Goal: Transaction & Acquisition: Purchase product/service

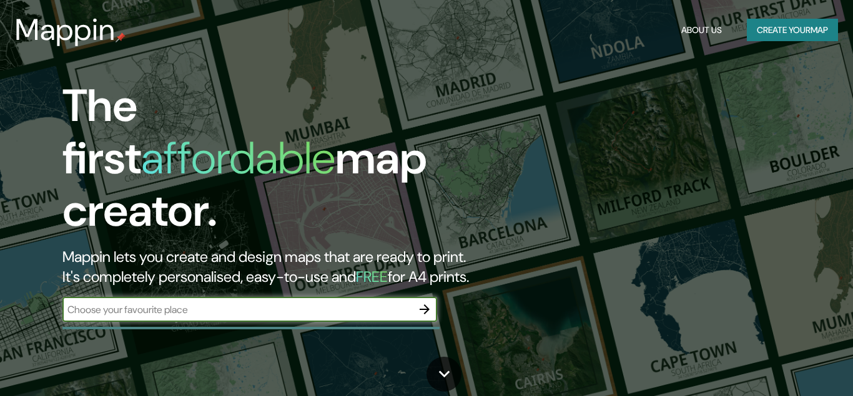
click at [296, 303] on input "text" at bounding box center [237, 310] width 350 height 14
click at [812, 25] on button "Create your map" at bounding box center [791, 30] width 91 height 23
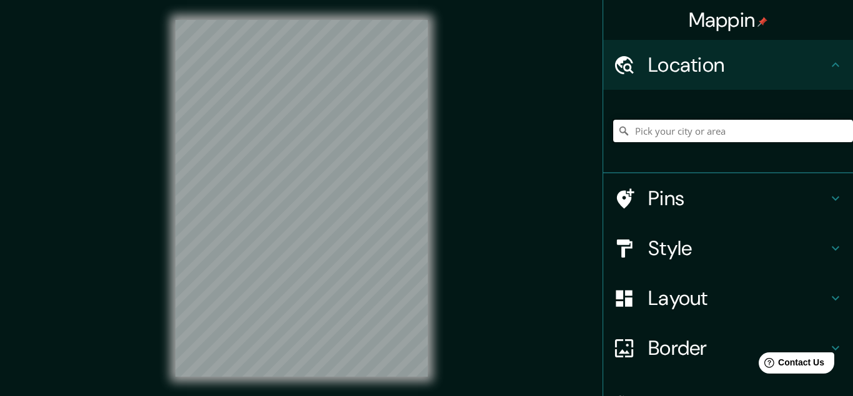
click at [727, 139] on input "Pick your city or area" at bounding box center [733, 131] width 240 height 22
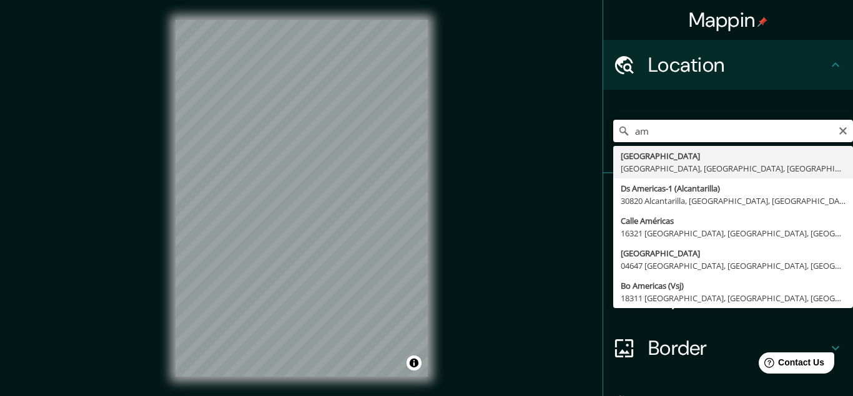
type input "a"
type input "[STREET_ADDRESS]"
click at [757, 104] on div "Rua Continente Americano, [GEOGRAPHIC_DATA], [GEOGRAPHIC_DATA] - [GEOGRAPHIC_DA…" at bounding box center [733, 131] width 240 height 62
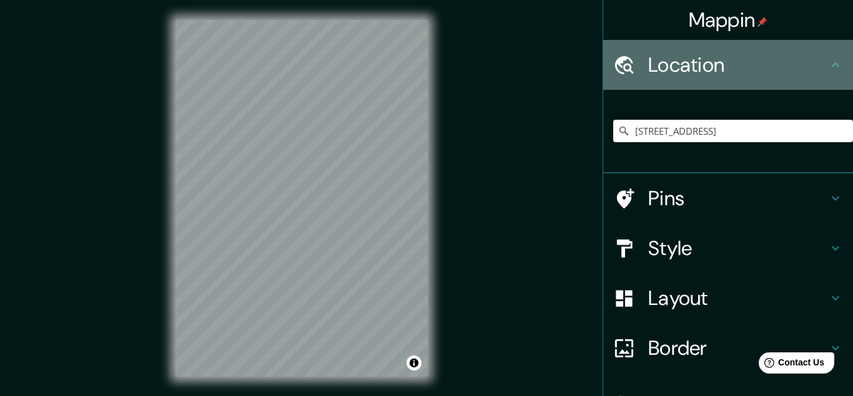
click at [838, 66] on icon at bounding box center [834, 64] width 7 height 4
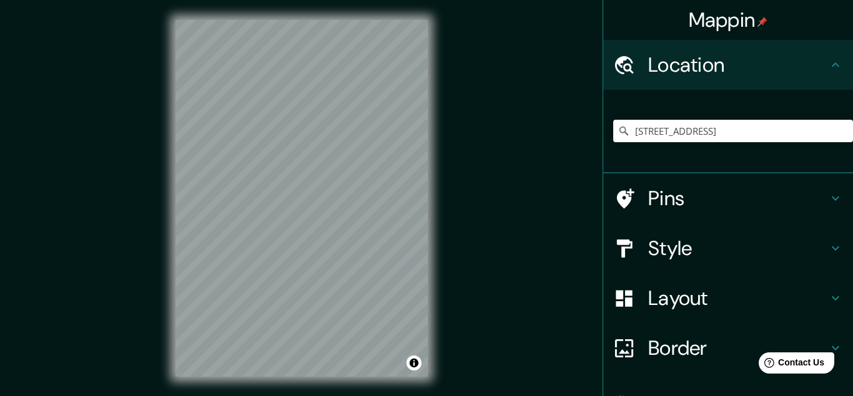
click at [694, 66] on h4 "Location" at bounding box center [738, 64] width 180 height 25
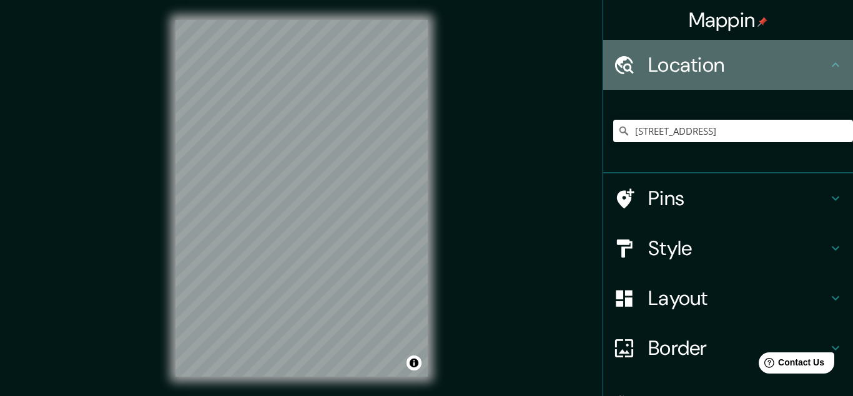
click at [705, 66] on h4 "Location" at bounding box center [738, 64] width 180 height 25
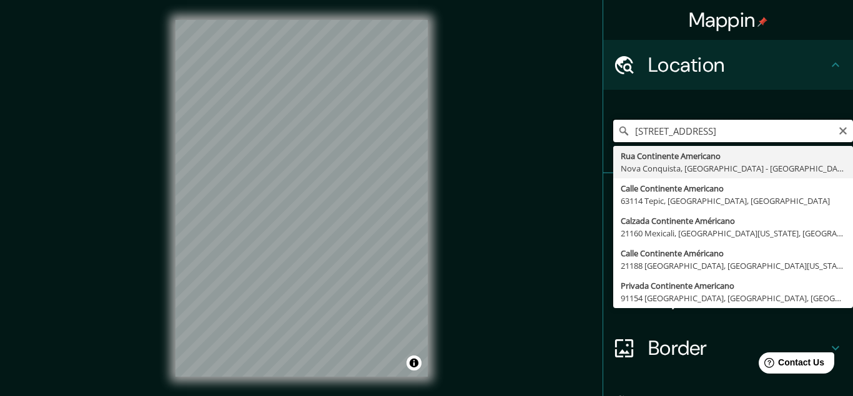
click at [753, 129] on input "[STREET_ADDRESS]" at bounding box center [733, 131] width 240 height 22
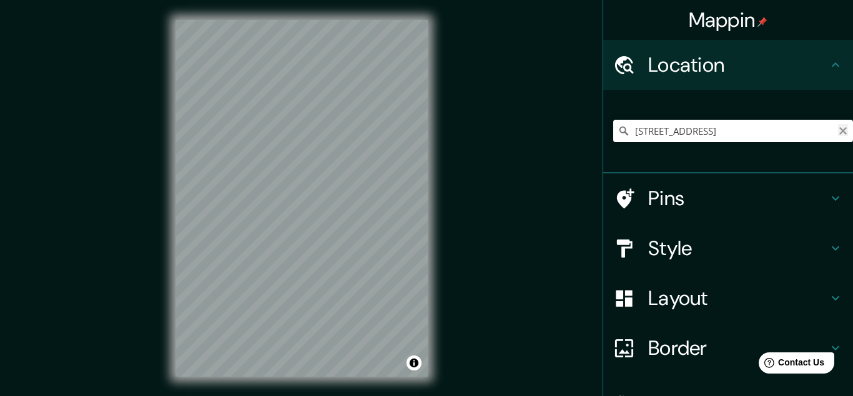
click at [844, 126] on icon "Clear" at bounding box center [843, 131] width 10 height 10
click at [449, 221] on div "Mappin Location Rua Continente Americano [GEOGRAPHIC_DATA], [GEOGRAPHIC_DATA] -…" at bounding box center [426, 208] width 853 height 417
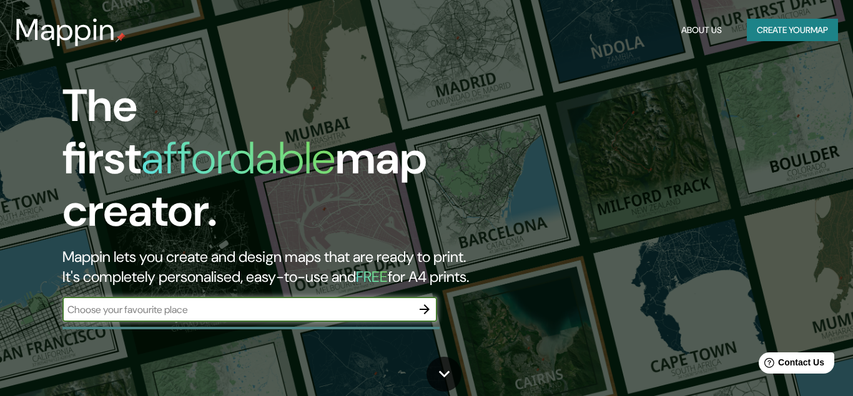
click at [758, 25] on button "Create your map" at bounding box center [791, 30] width 91 height 23
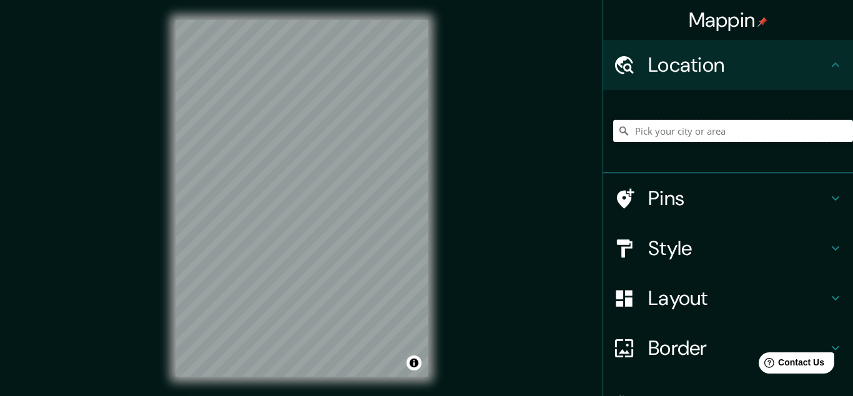
click at [734, 127] on input "Pick your city or area" at bounding box center [733, 131] width 240 height 22
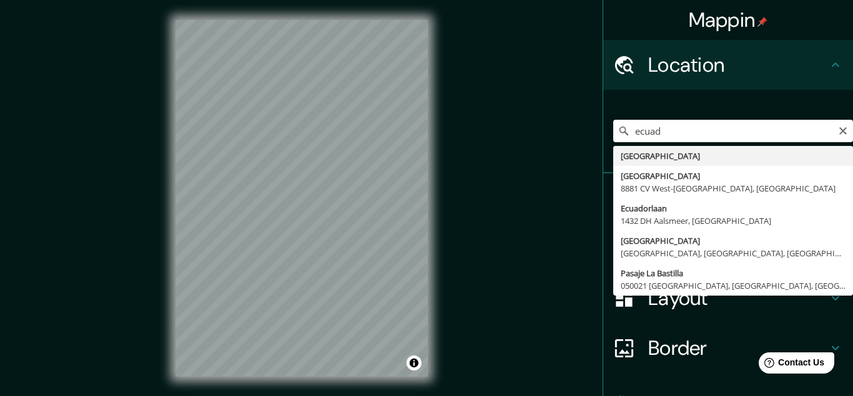
type input "[GEOGRAPHIC_DATA]"
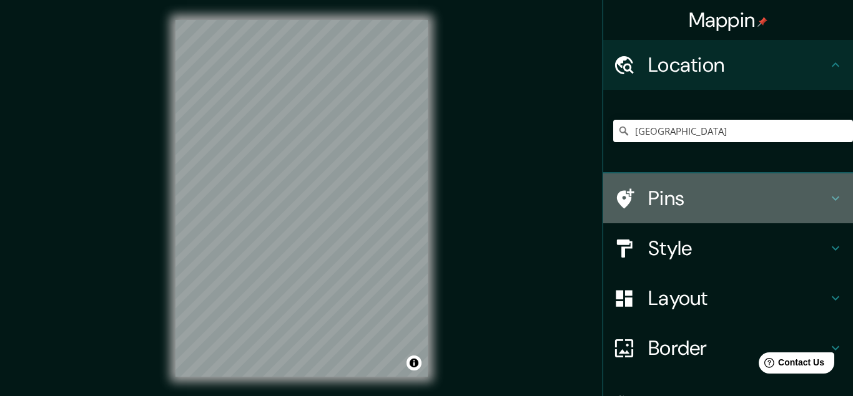
click at [836, 196] on icon at bounding box center [835, 198] width 15 height 15
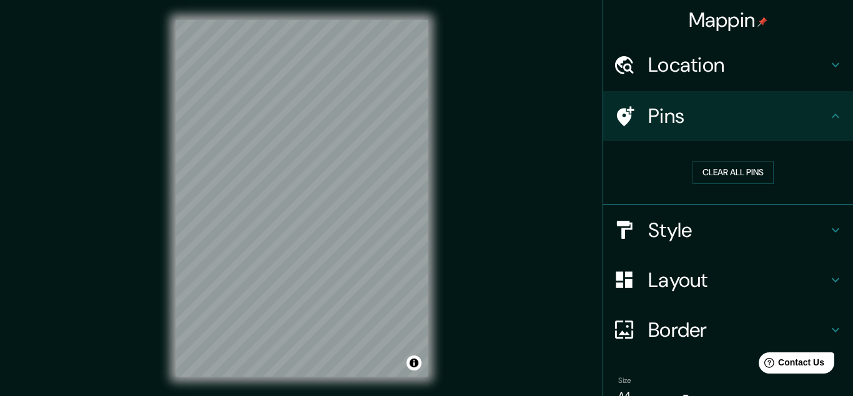
click at [667, 123] on h4 "Pins" at bounding box center [738, 116] width 180 height 25
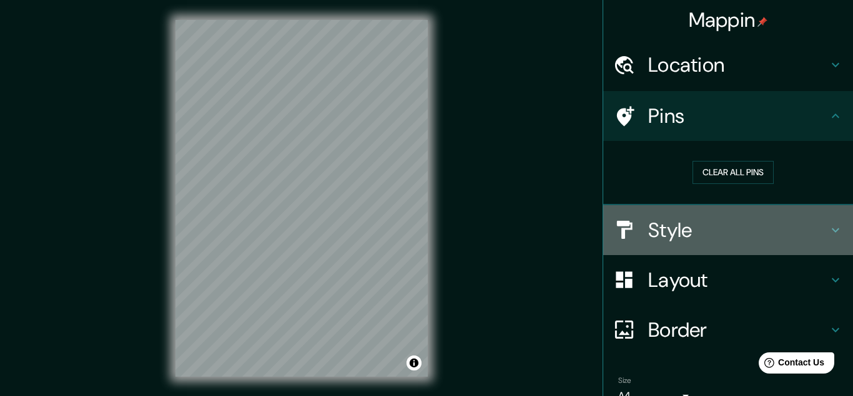
click at [795, 230] on h4 "Style" at bounding box center [738, 230] width 180 height 25
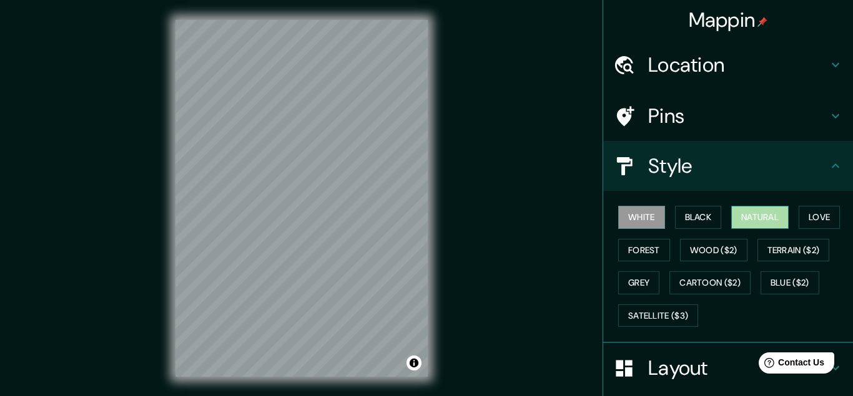
click at [745, 217] on button "Natural" at bounding box center [759, 217] width 57 height 23
click at [841, 115] on icon at bounding box center [835, 116] width 15 height 15
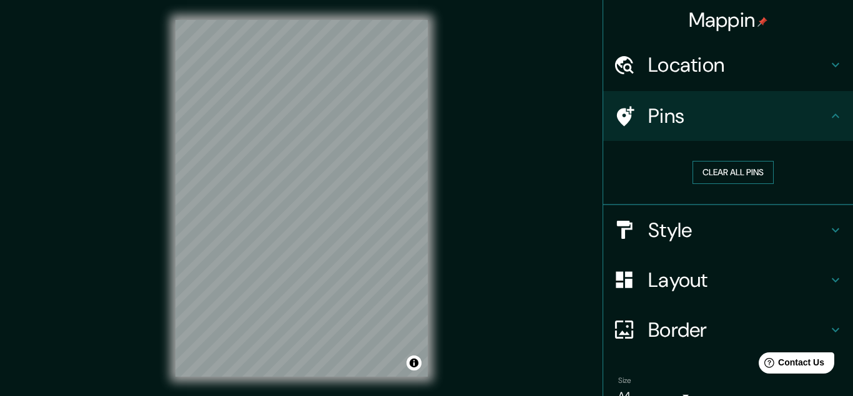
click at [745, 175] on button "Clear all pins" at bounding box center [732, 172] width 81 height 23
click at [652, 122] on h4 "Pins" at bounding box center [738, 116] width 180 height 25
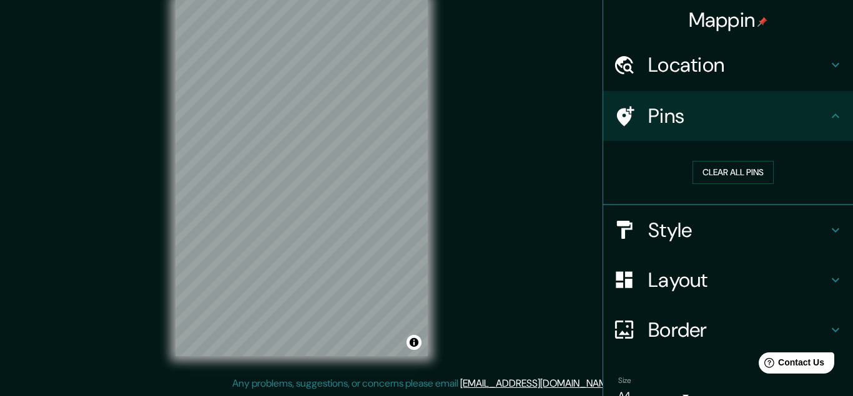
click at [827, 325] on h4 "Border" at bounding box center [738, 330] width 180 height 25
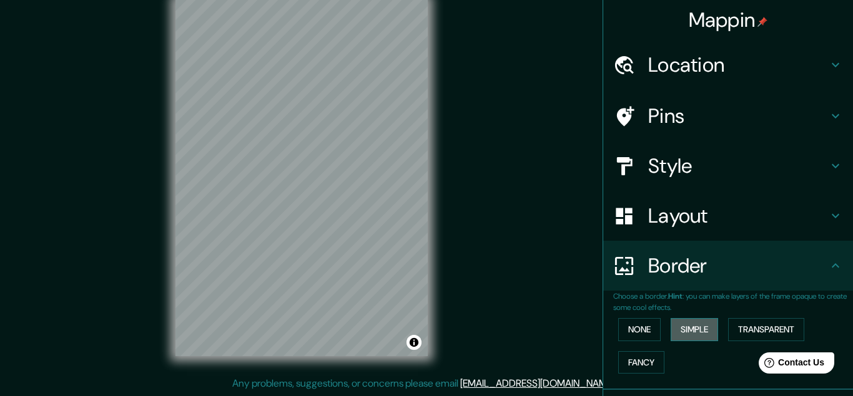
click at [708, 332] on button "Simple" at bounding box center [693, 329] width 47 height 23
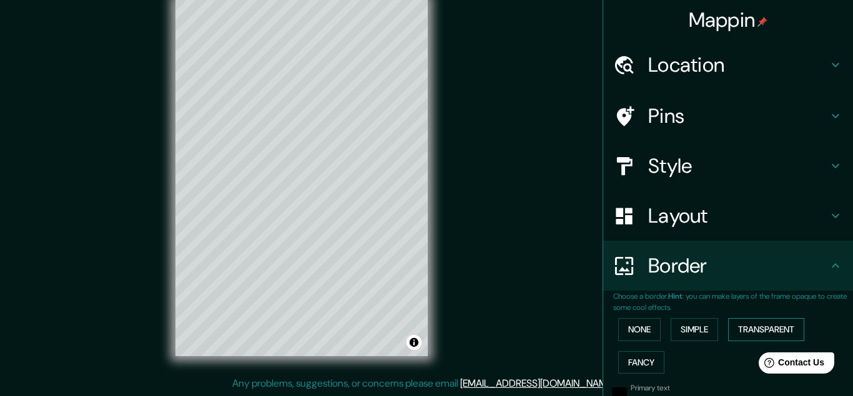
click at [753, 330] on button "Transparent" at bounding box center [766, 329] width 76 height 23
click at [654, 358] on button "Fancy" at bounding box center [641, 362] width 46 height 23
click at [646, 335] on button "None" at bounding box center [639, 329] width 42 height 23
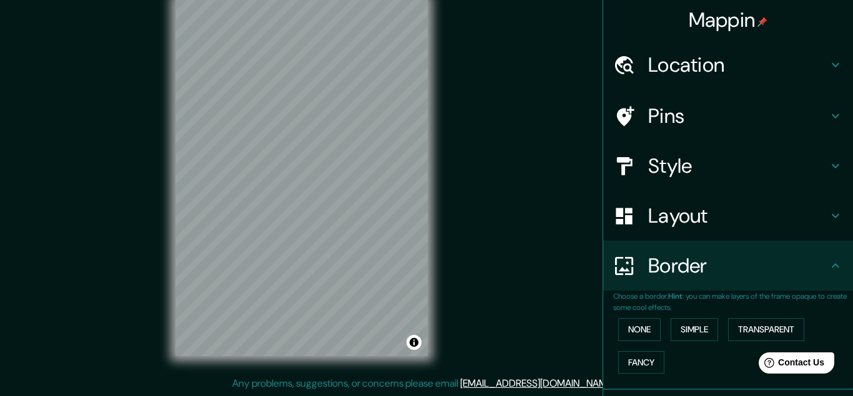
scroll to position [0, 0]
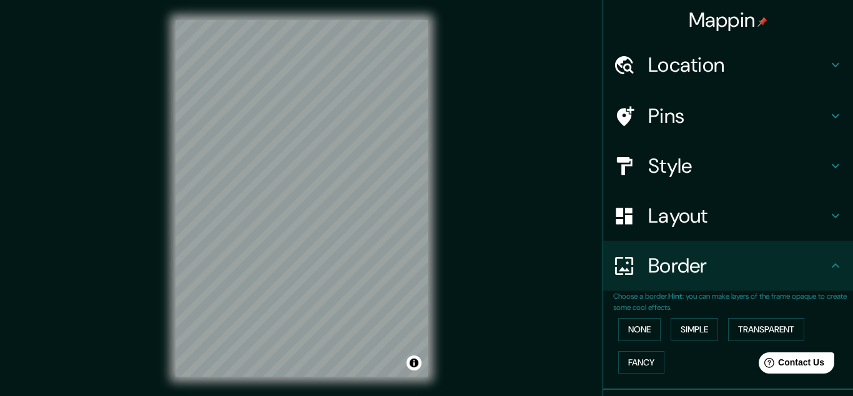
click at [821, 267] on h4 "Border" at bounding box center [738, 265] width 180 height 25
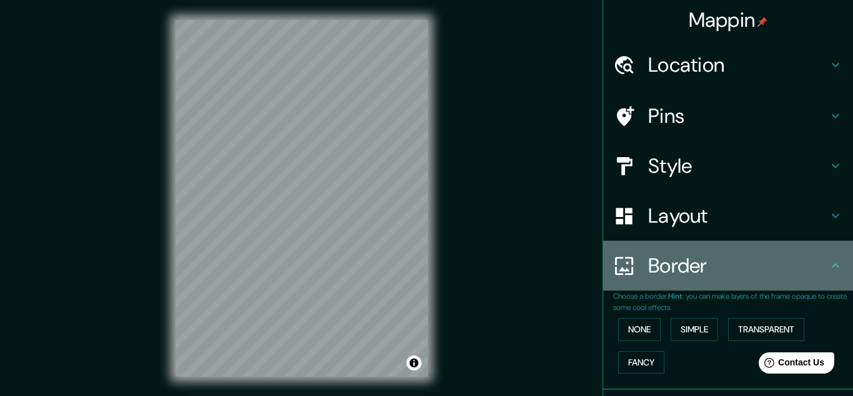
click at [829, 267] on icon at bounding box center [835, 265] width 15 height 15
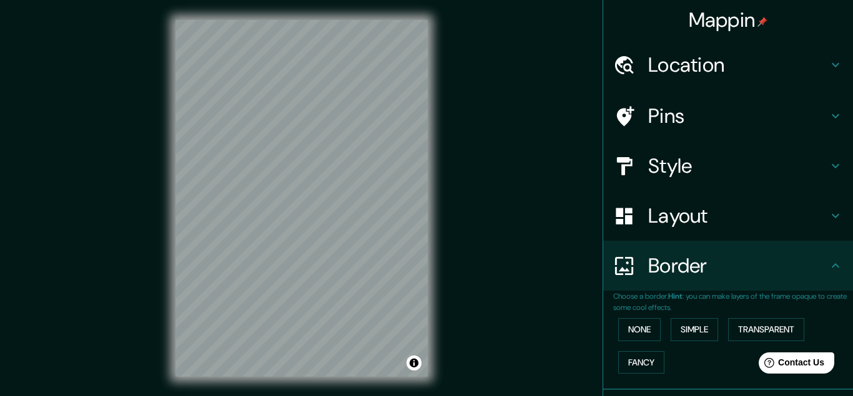
click at [836, 270] on icon at bounding box center [835, 265] width 15 height 15
click at [828, 222] on icon at bounding box center [835, 215] width 15 height 15
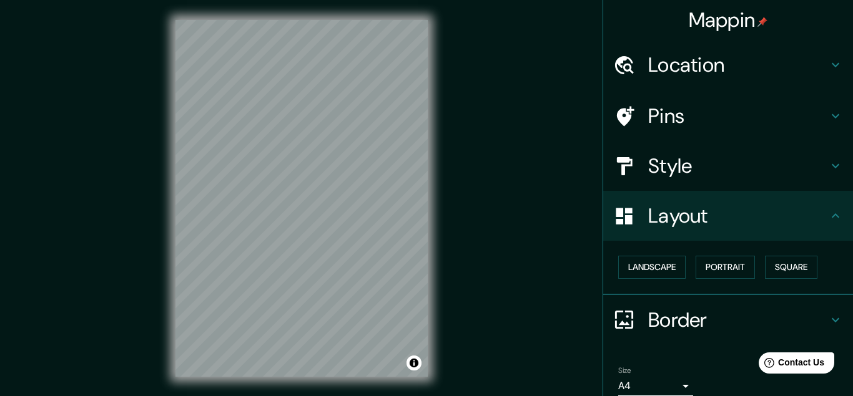
click at [828, 222] on icon at bounding box center [835, 215] width 15 height 15
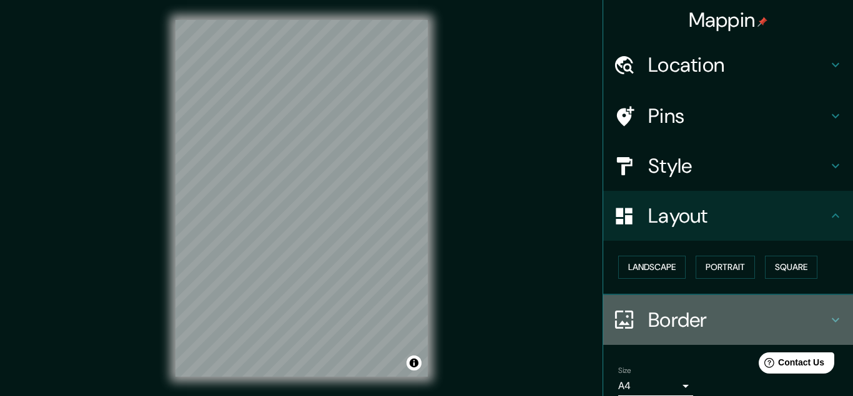
click at [692, 320] on h4 "Border" at bounding box center [738, 320] width 180 height 25
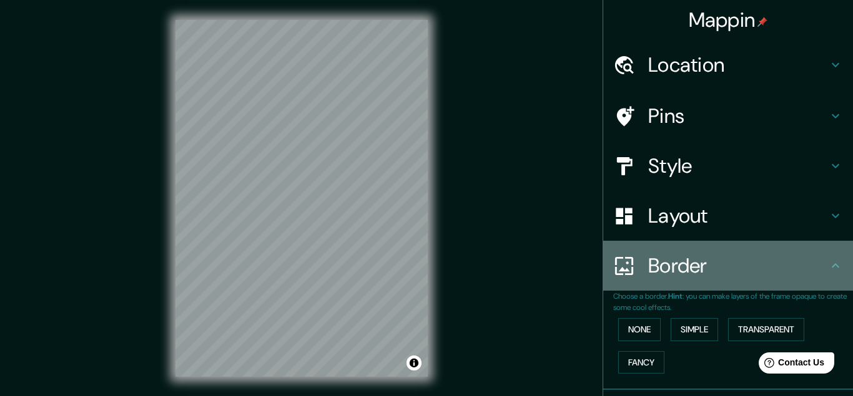
click at [748, 281] on div "Border" at bounding box center [728, 266] width 250 height 50
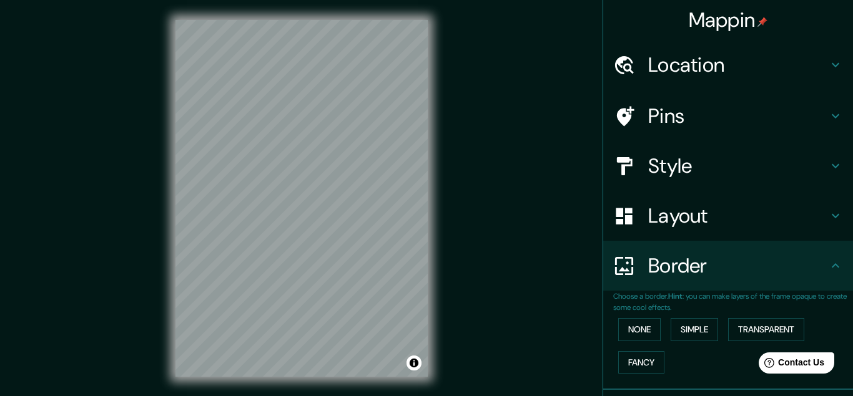
drag, startPoint x: 721, startPoint y: 79, endPoint x: 736, endPoint y: 100, distance: 25.8
click at [736, 100] on ul "Location [GEOGRAPHIC_DATA] Pins Style Layout Border Choose a border. Hint : you…" at bounding box center [728, 274] width 250 height 468
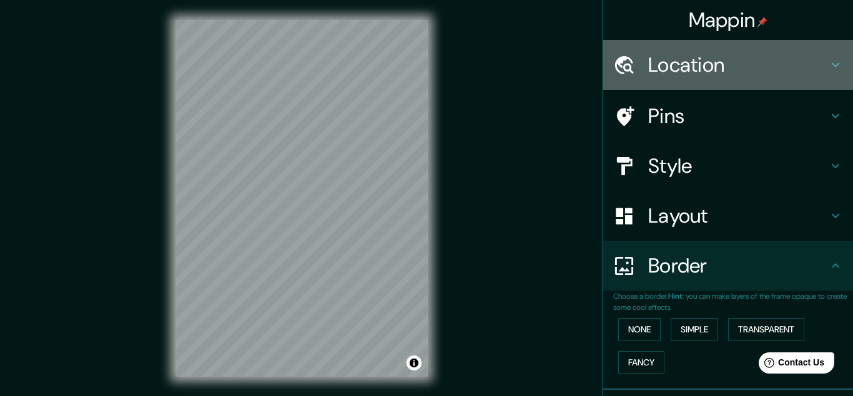
click at [768, 66] on h4 "Location" at bounding box center [738, 64] width 180 height 25
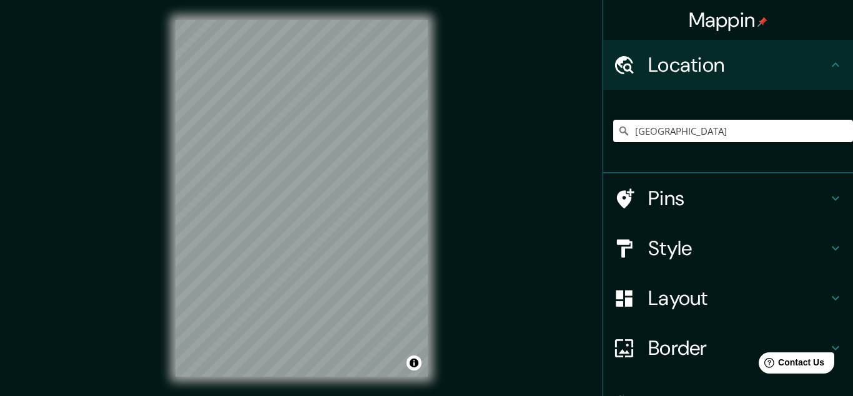
click at [768, 66] on h4 "Location" at bounding box center [738, 64] width 180 height 25
click at [750, 185] on div "Pins" at bounding box center [728, 199] width 250 height 50
